Goal: Information Seeking & Learning: Learn about a topic

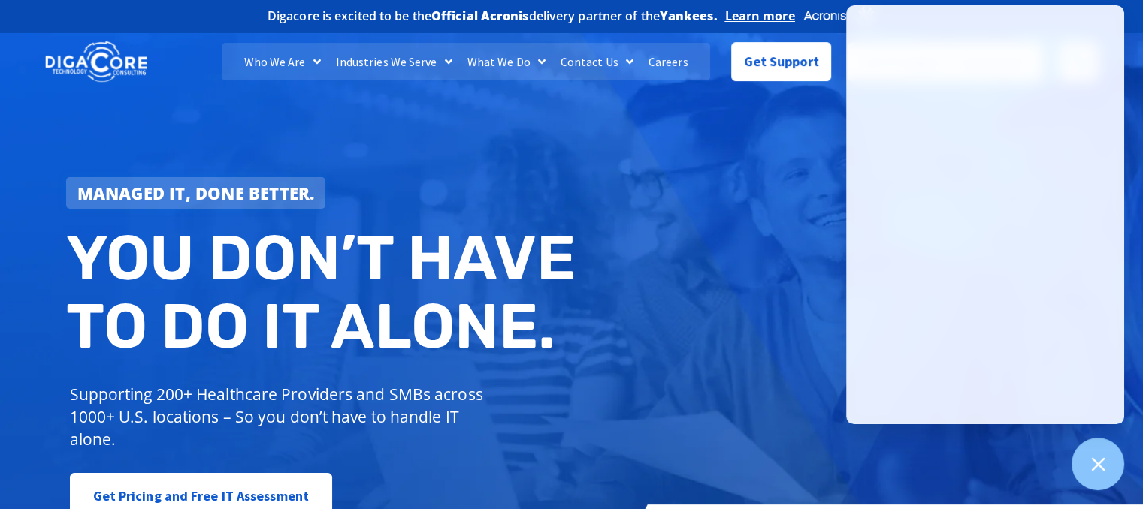
click at [648, 189] on div "Managed IT, done better. You don’t have to do IT alone. Supporting 200+ Healthc…" at bounding box center [571, 307] width 1143 height 563
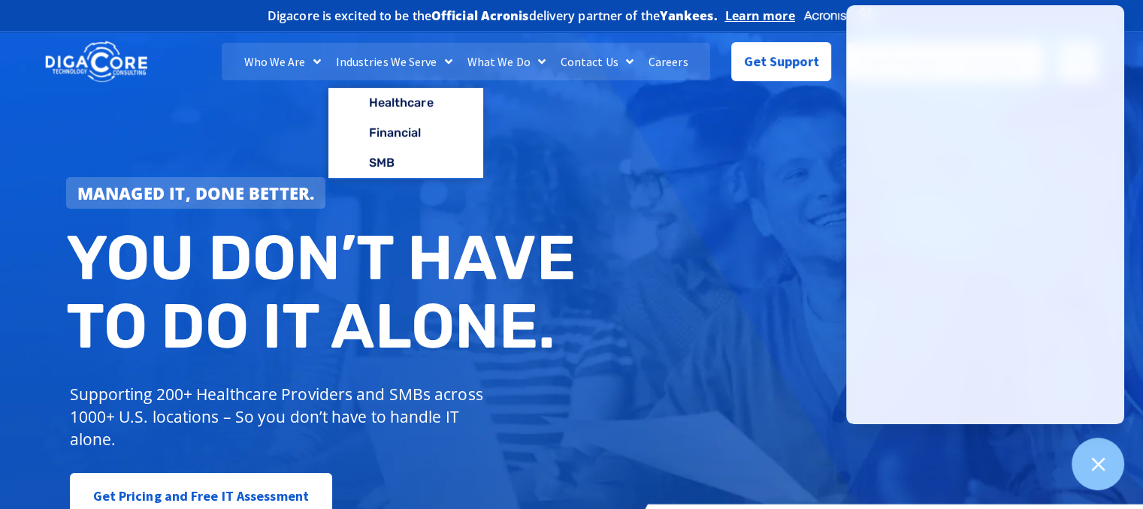
click at [430, 63] on link "Industries We Serve" at bounding box center [393, 62] width 131 height 38
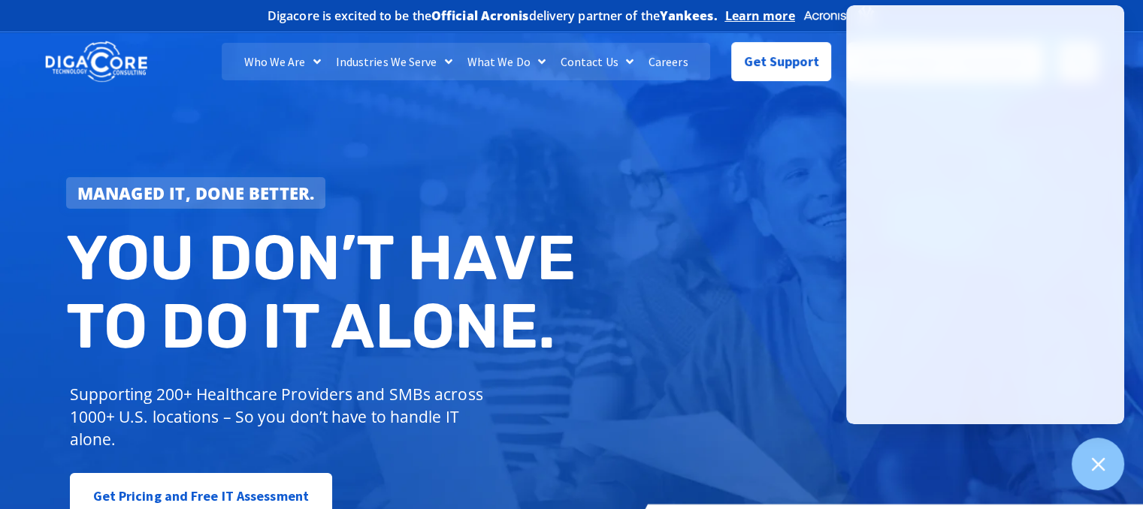
click at [447, 63] on span "Menu" at bounding box center [444, 61] width 15 height 27
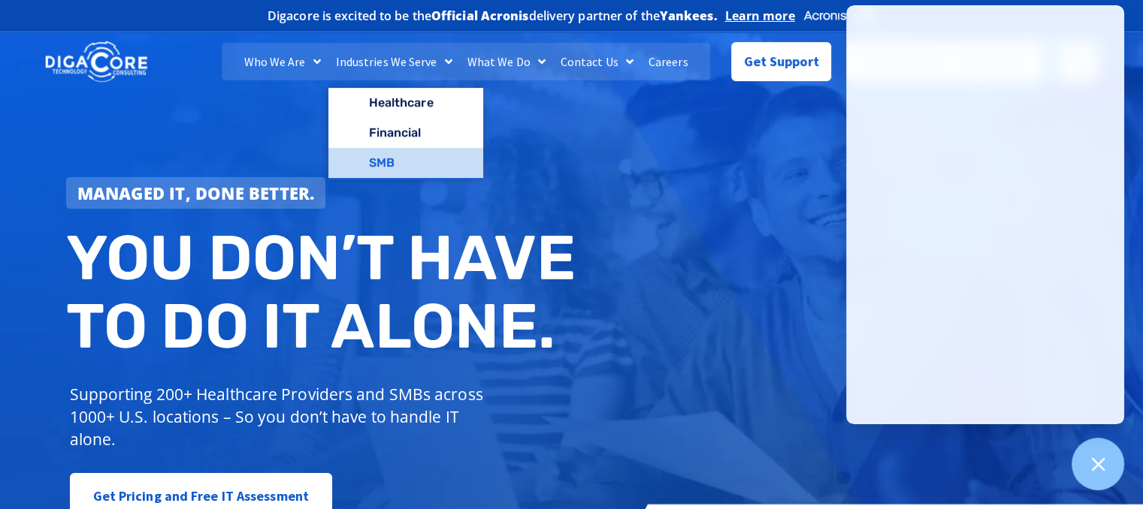
click at [404, 164] on link "SMB" at bounding box center [405, 163] width 155 height 30
